Goal: Go to known website: Access a specific website the user already knows

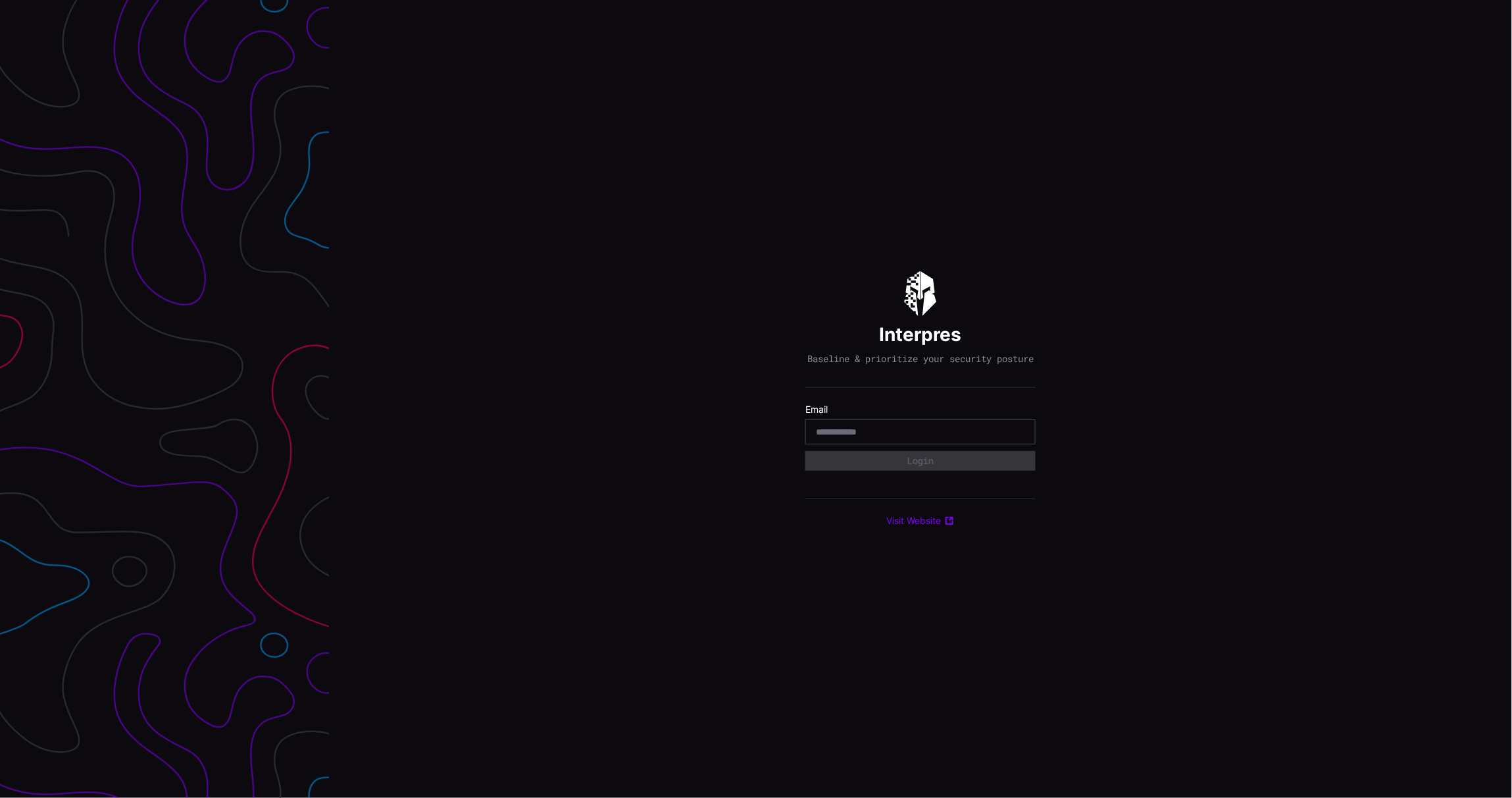
click at [881, 438] on input "email" at bounding box center [920, 432] width 209 height 12
type input "**********"
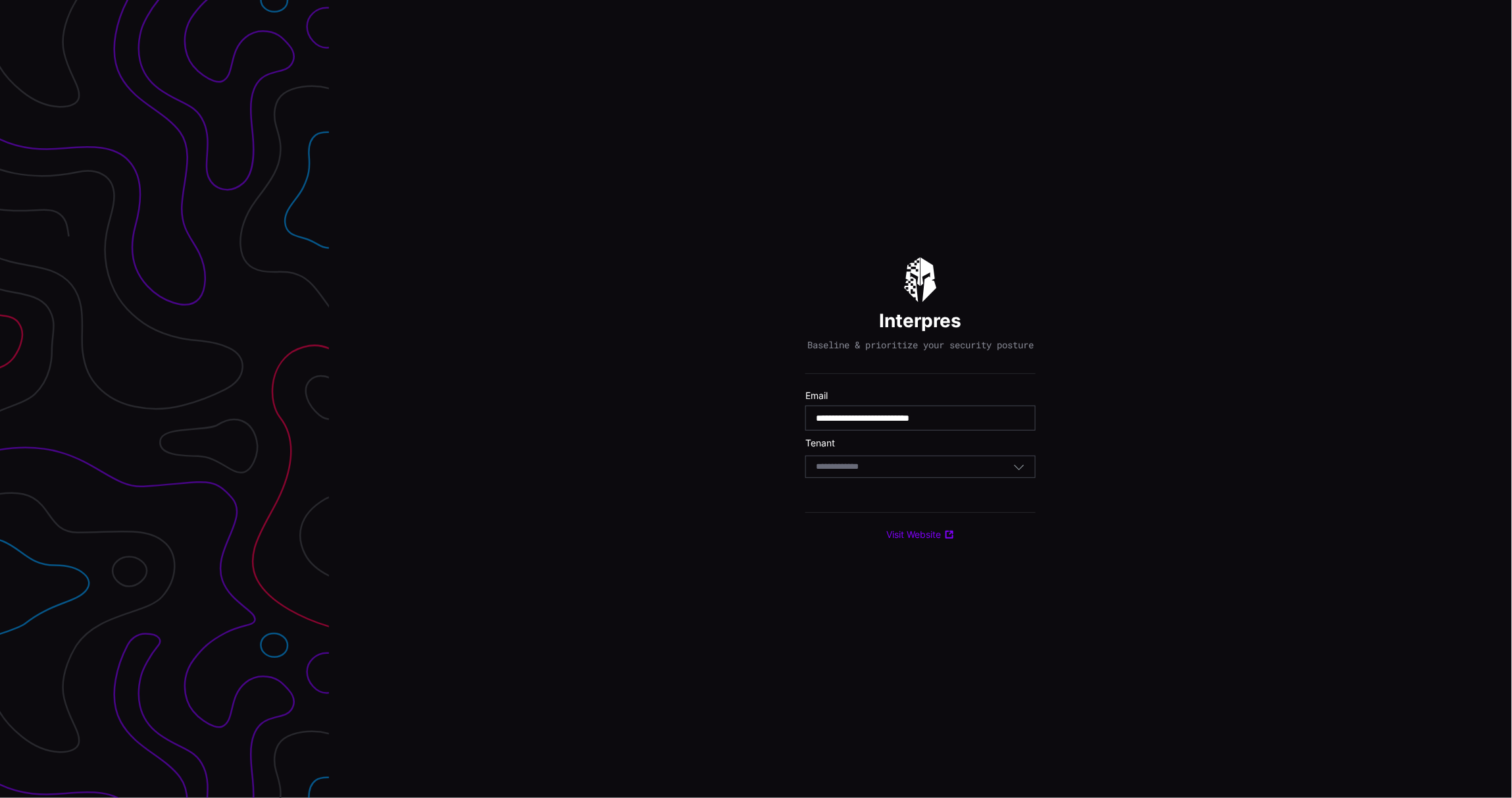
click at [935, 473] on div "Select Tenant" at bounding box center [914, 467] width 197 height 12
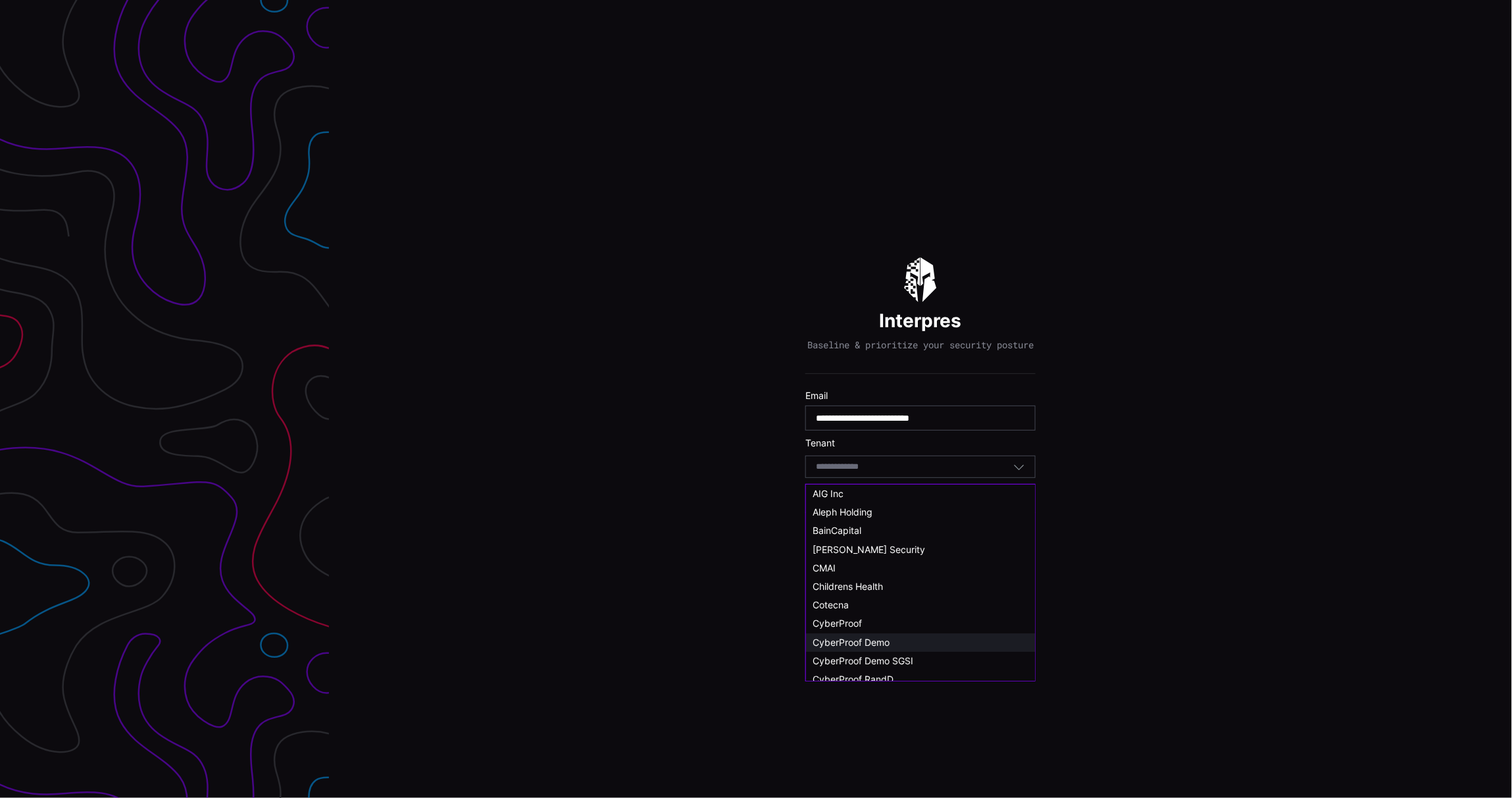
click at [883, 641] on span "CyberProof Demo" at bounding box center [850, 641] width 77 height 11
